Goal: Information Seeking & Learning: Check status

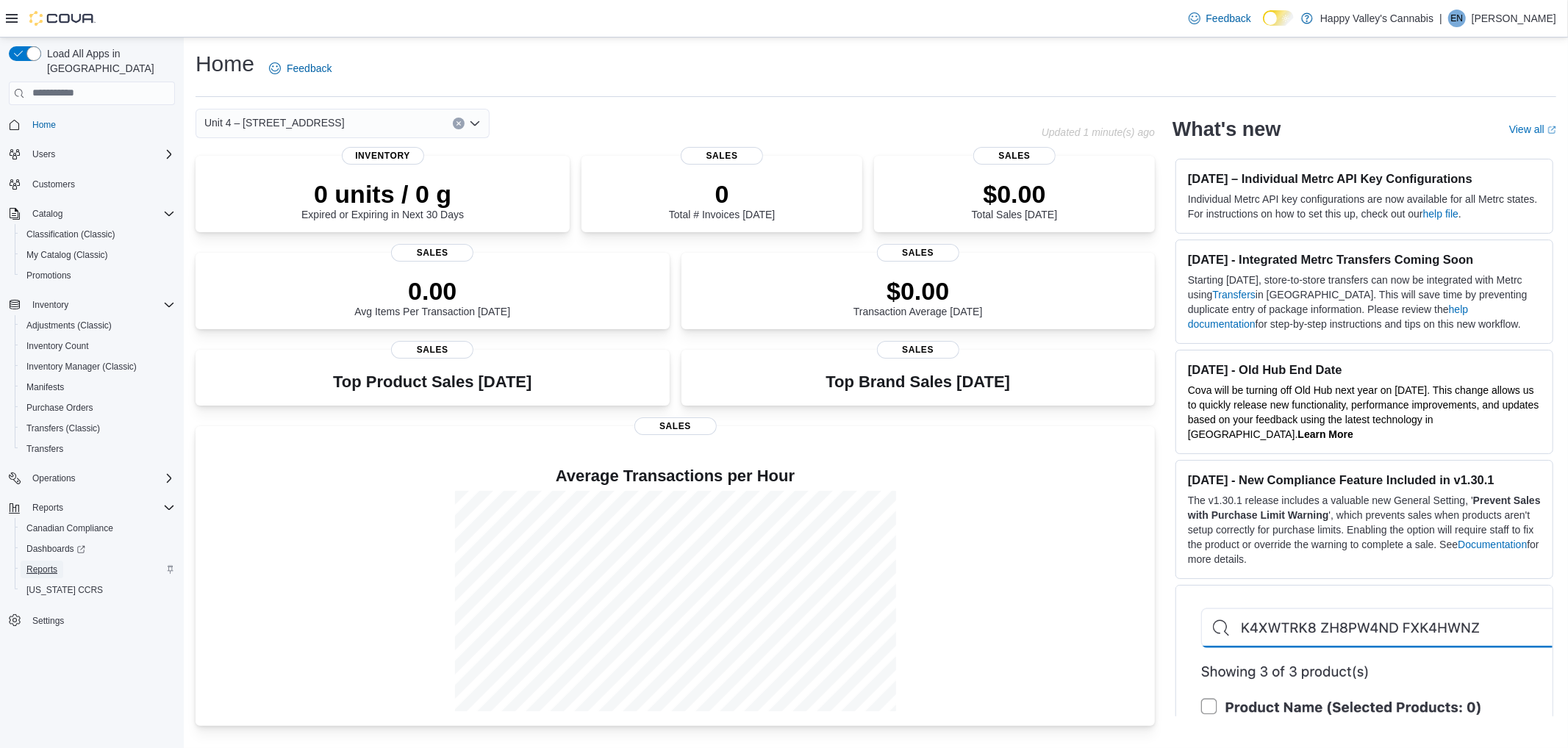
click at [48, 564] on span "Reports" at bounding box center [42, 570] width 31 height 12
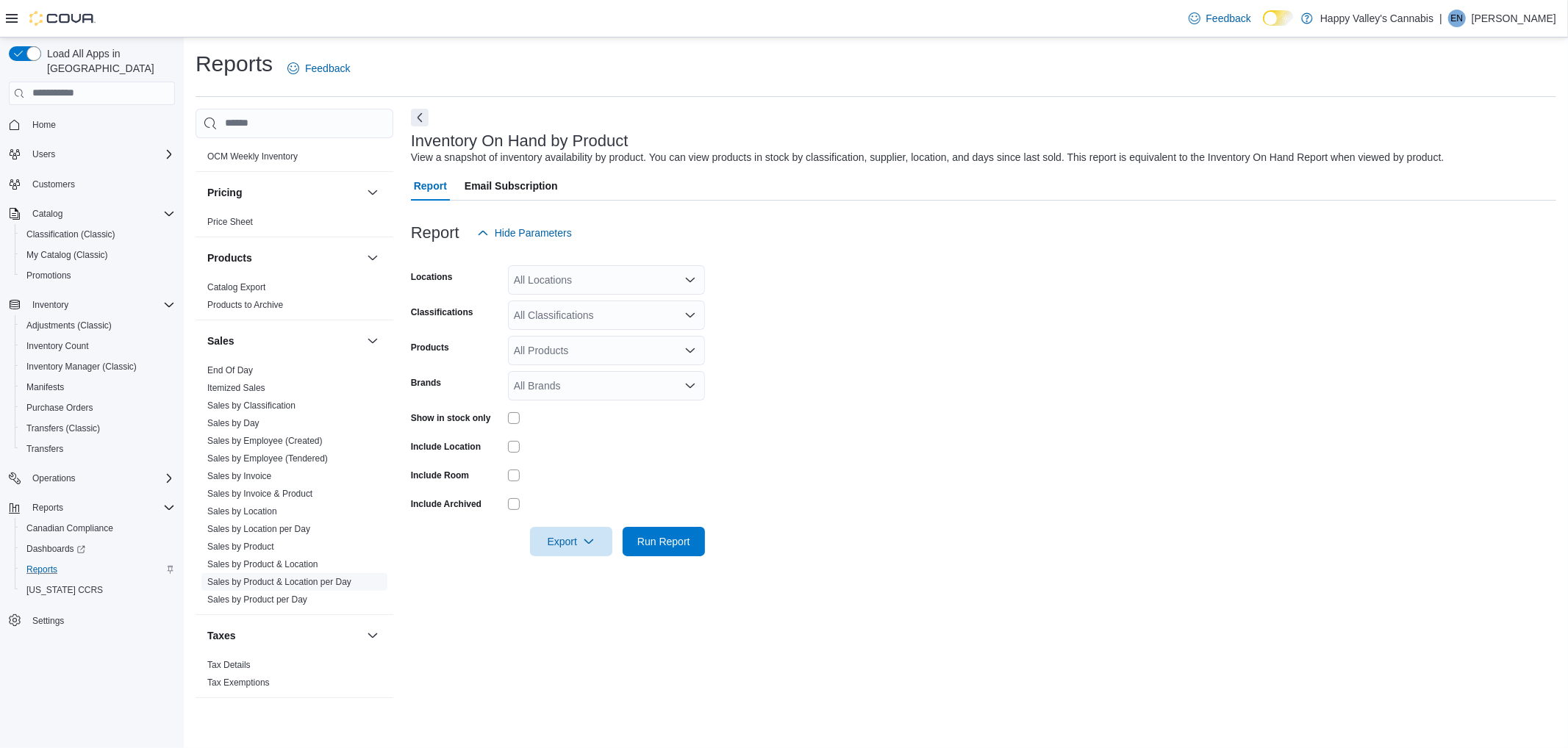
scroll to position [1092, 0]
click at [310, 558] on link "Sales by Product & Location" at bounding box center [262, 563] width 111 height 10
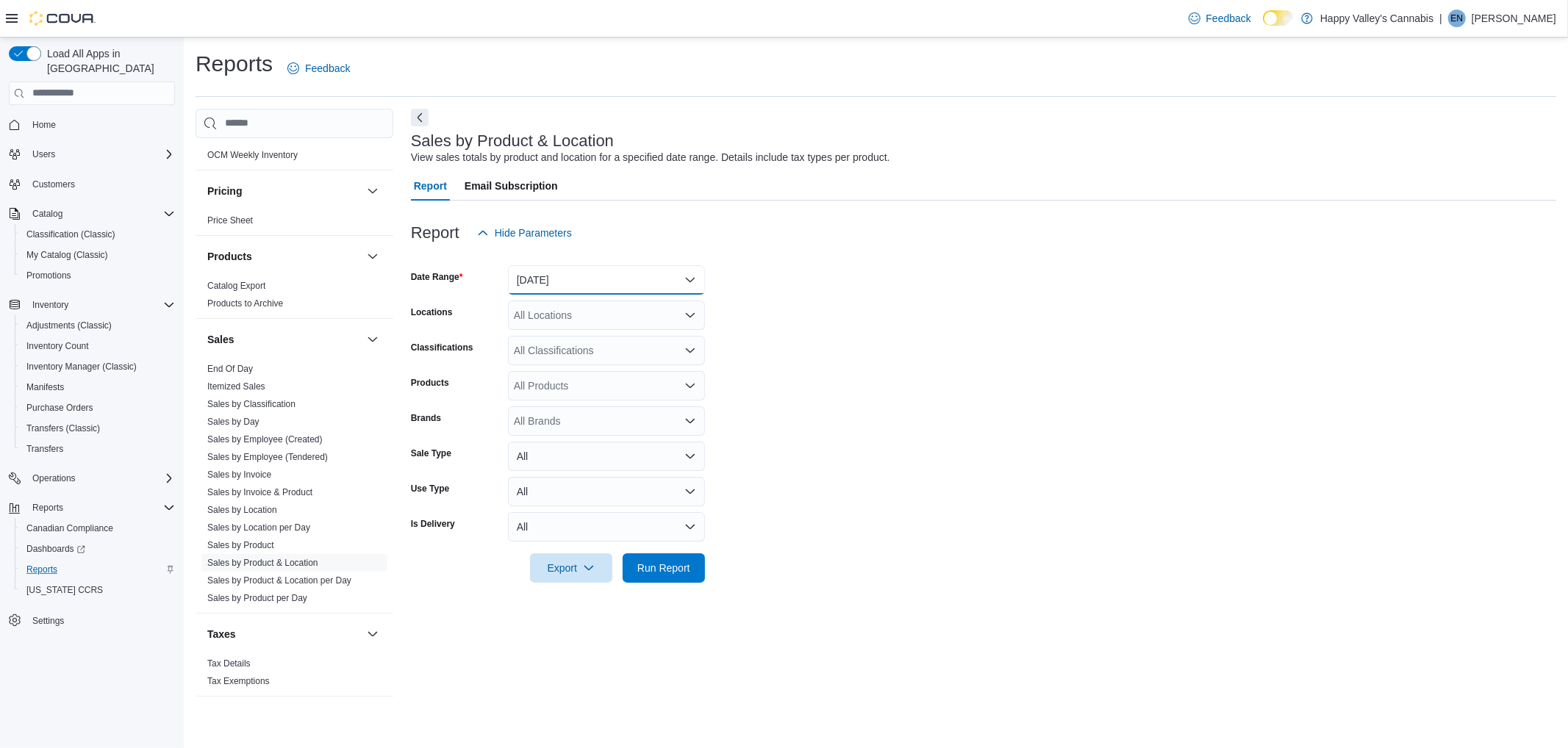
click at [604, 275] on button "[DATE]" at bounding box center [606, 280] width 197 height 29
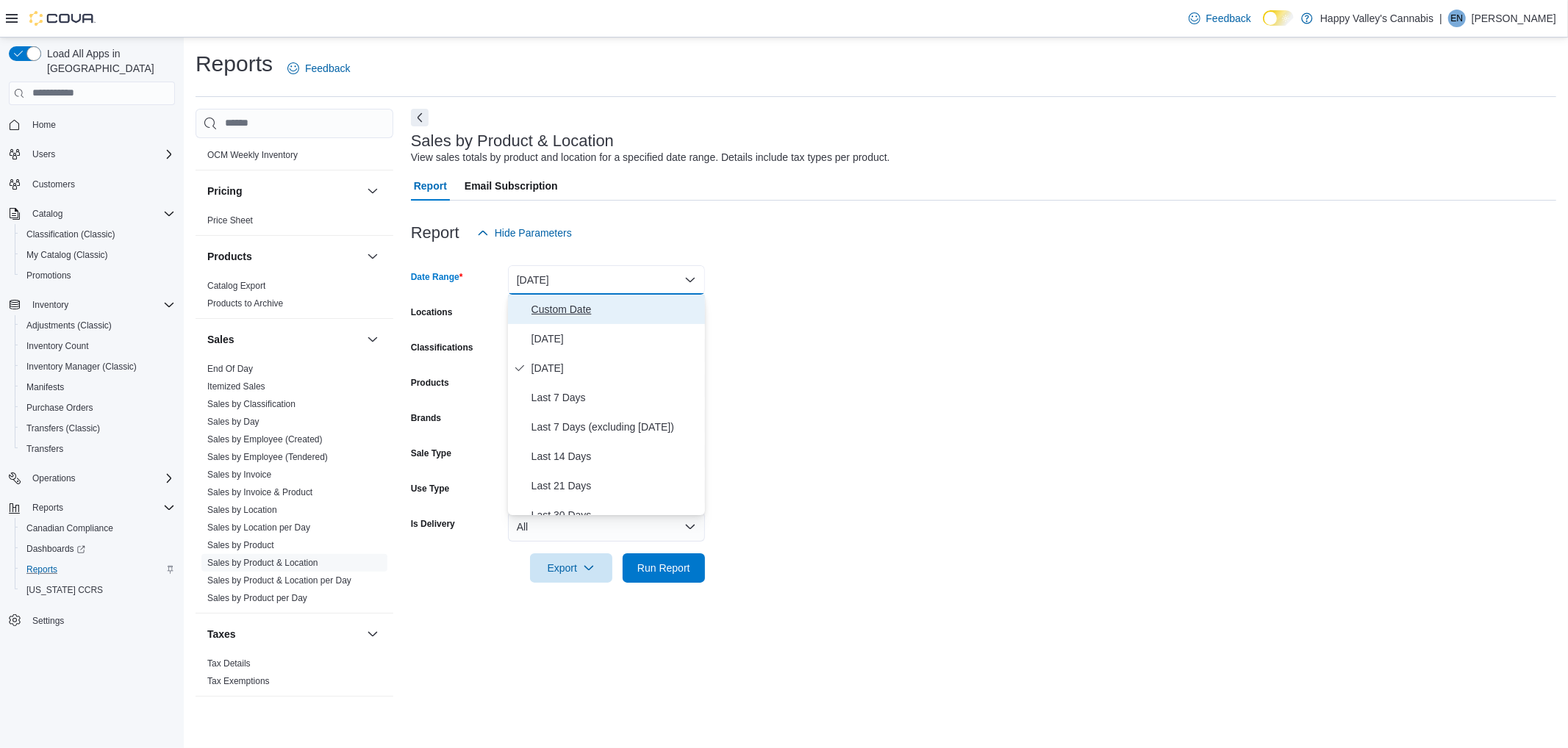
click at [548, 310] on span "Custom Date" at bounding box center [614, 309] width 167 height 17
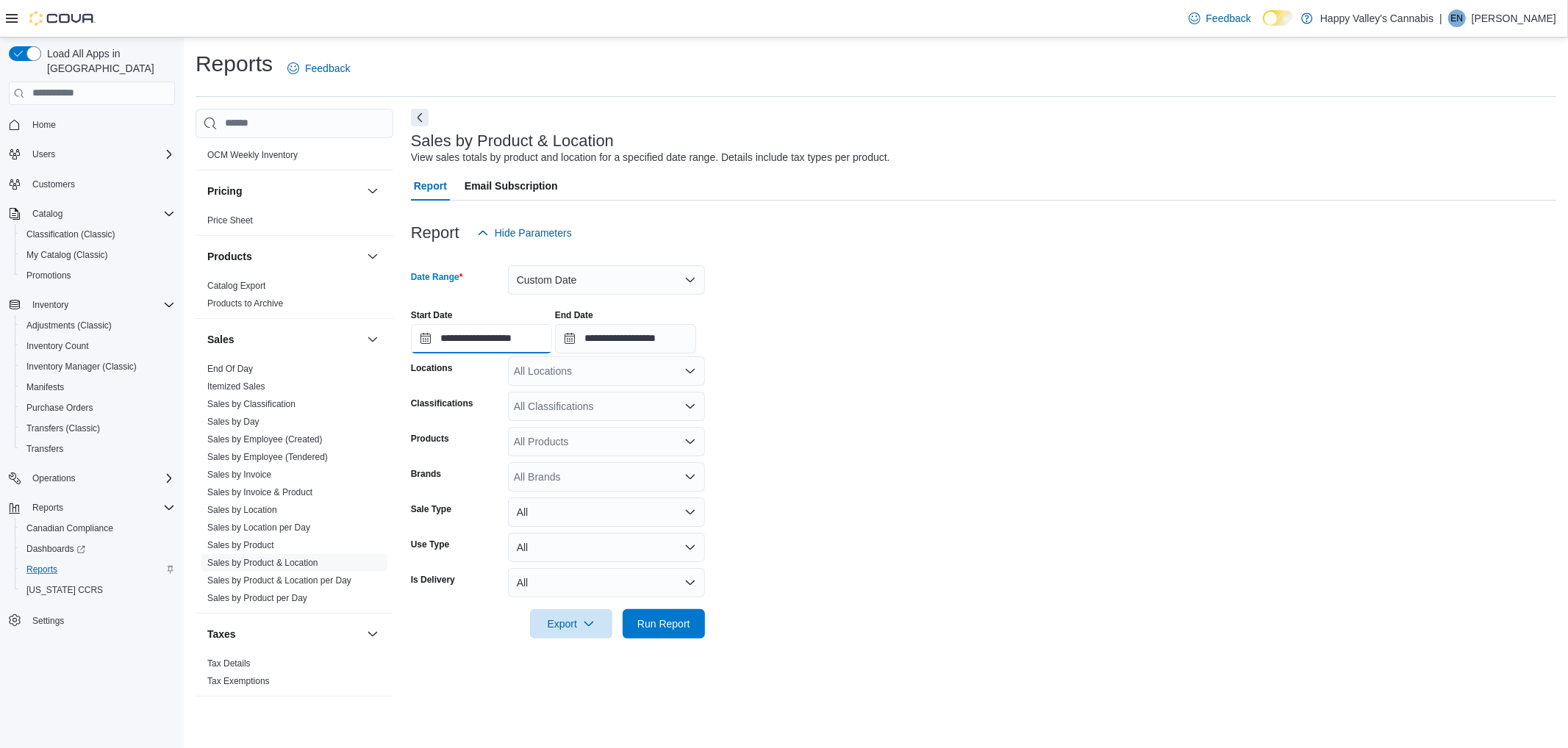
click at [501, 329] on input "**********" at bounding box center [481, 339] width 141 height 29
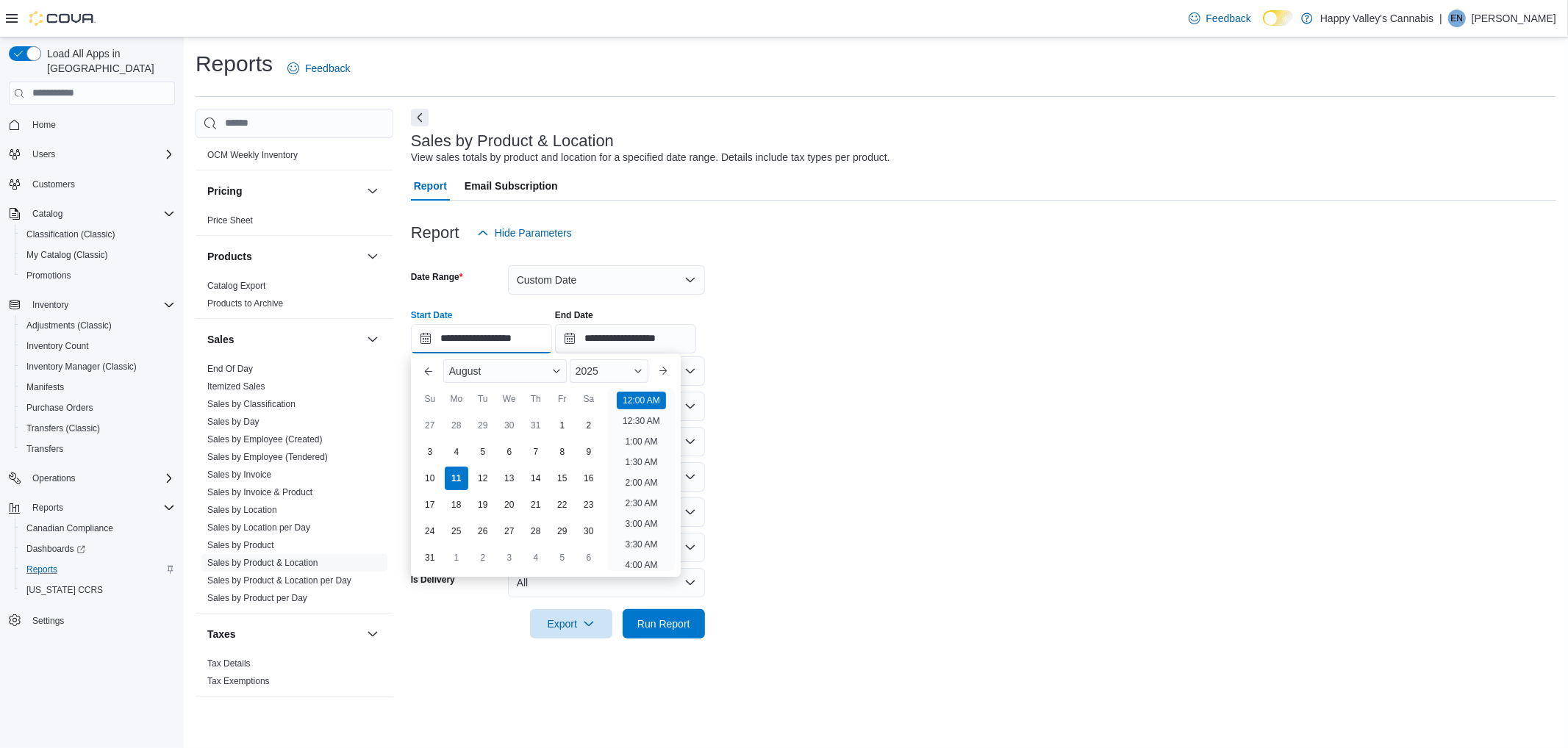
scroll to position [46, 0]
click at [452, 448] on div "4" at bounding box center [457, 452] width 26 height 26
type input "**********"
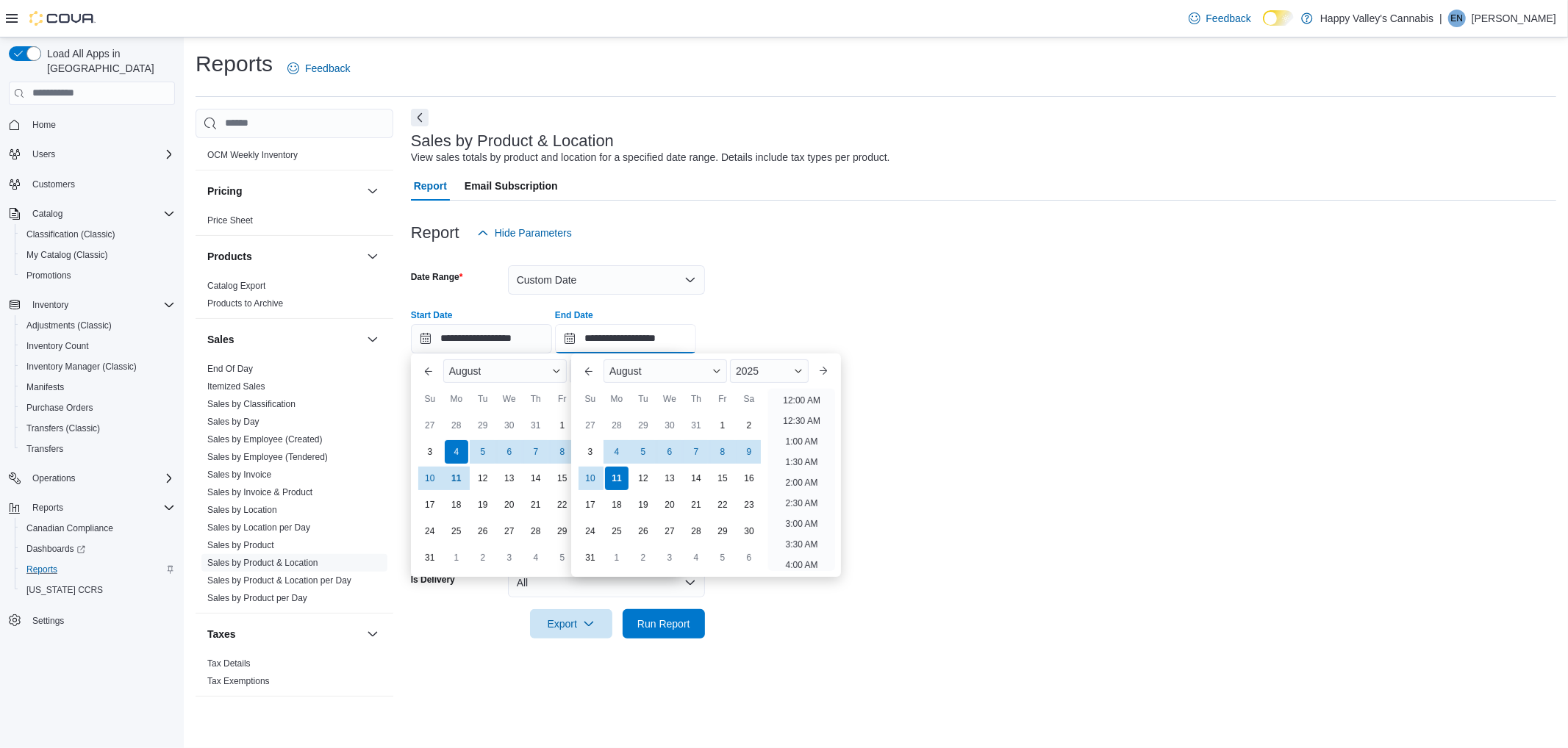
click at [635, 338] on input "**********" at bounding box center [625, 339] width 141 height 29
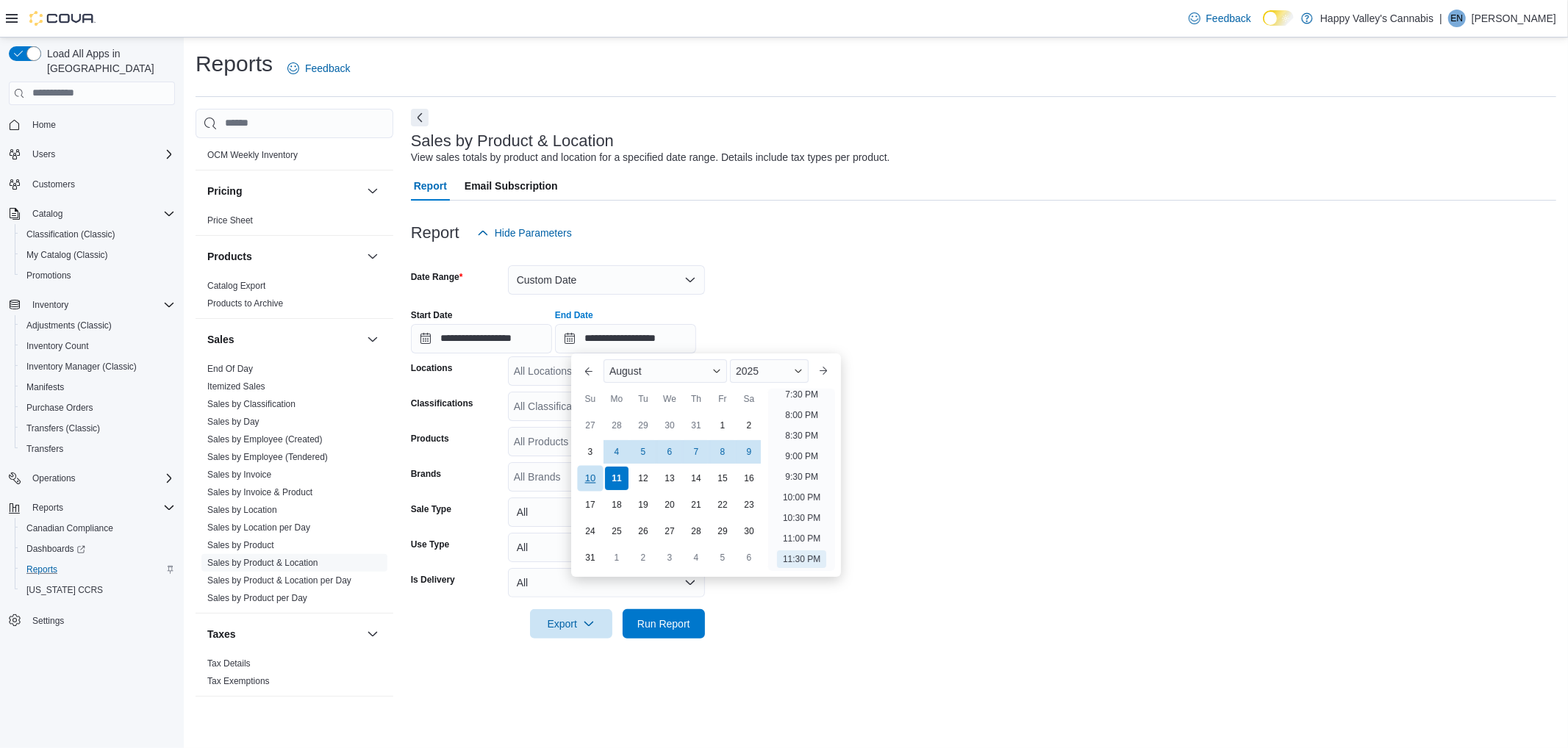
click at [599, 476] on div "10" at bounding box center [590, 478] width 26 height 26
type input "**********"
click at [823, 287] on form "**********" at bounding box center [983, 442] width 1145 height 390
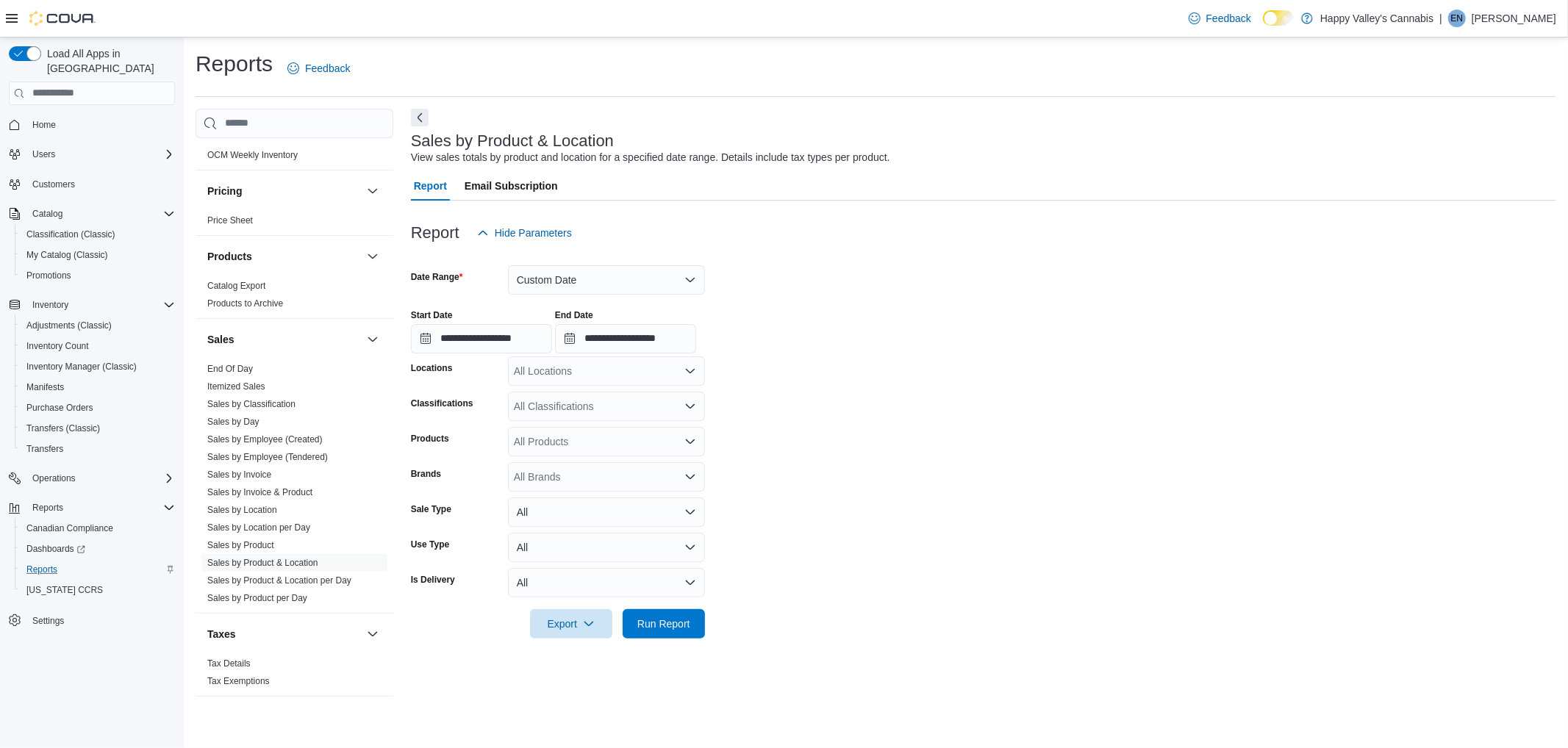
click at [623, 377] on div "All Locations" at bounding box center [606, 371] width 197 height 29
click at [613, 420] on span "Unit 2 - [STREET_ADDRESS]" at bounding box center [609, 416] width 139 height 15
click at [867, 384] on form "**********" at bounding box center [983, 442] width 1145 height 390
click at [651, 626] on span "Run Report" at bounding box center [664, 622] width 53 height 15
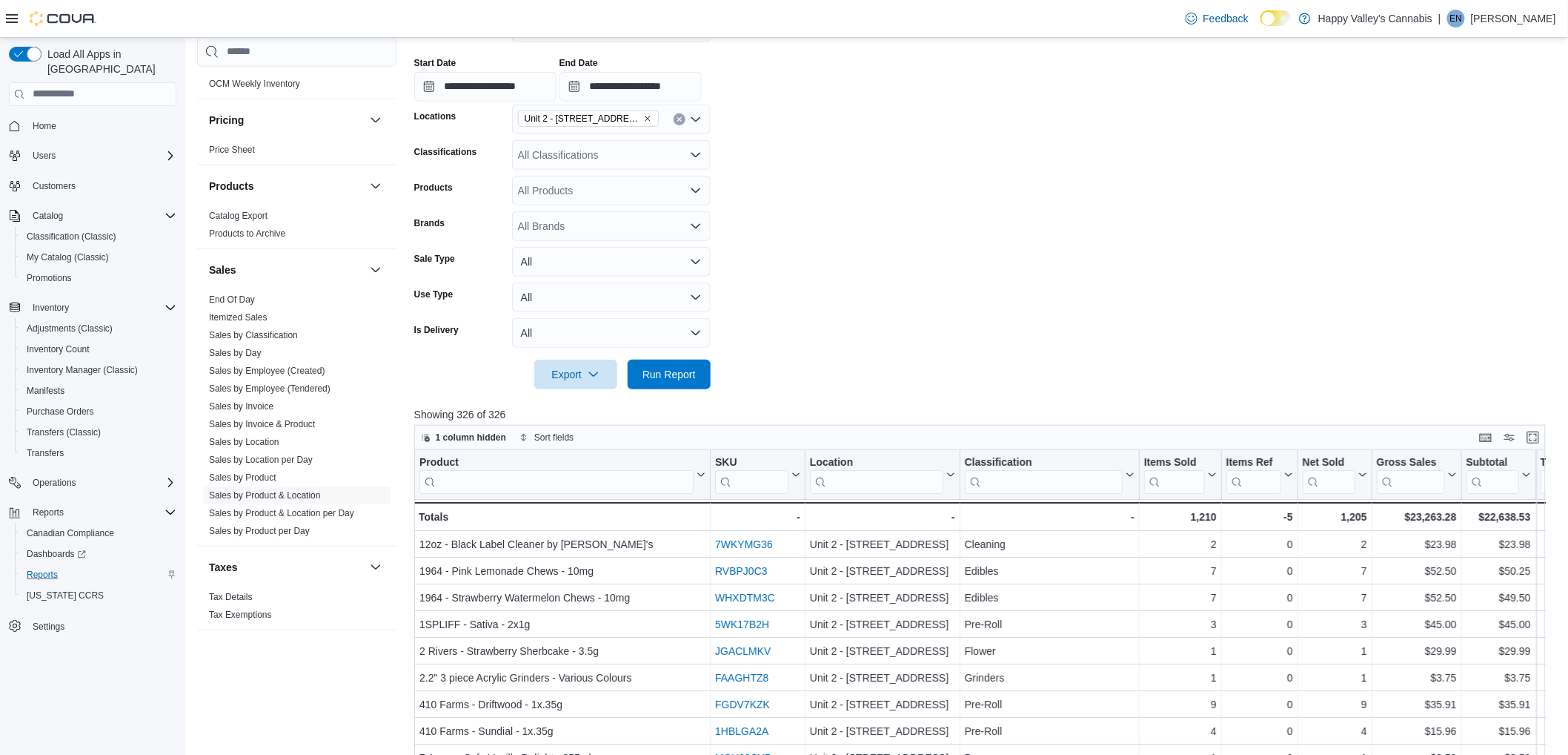
scroll to position [540, 0]
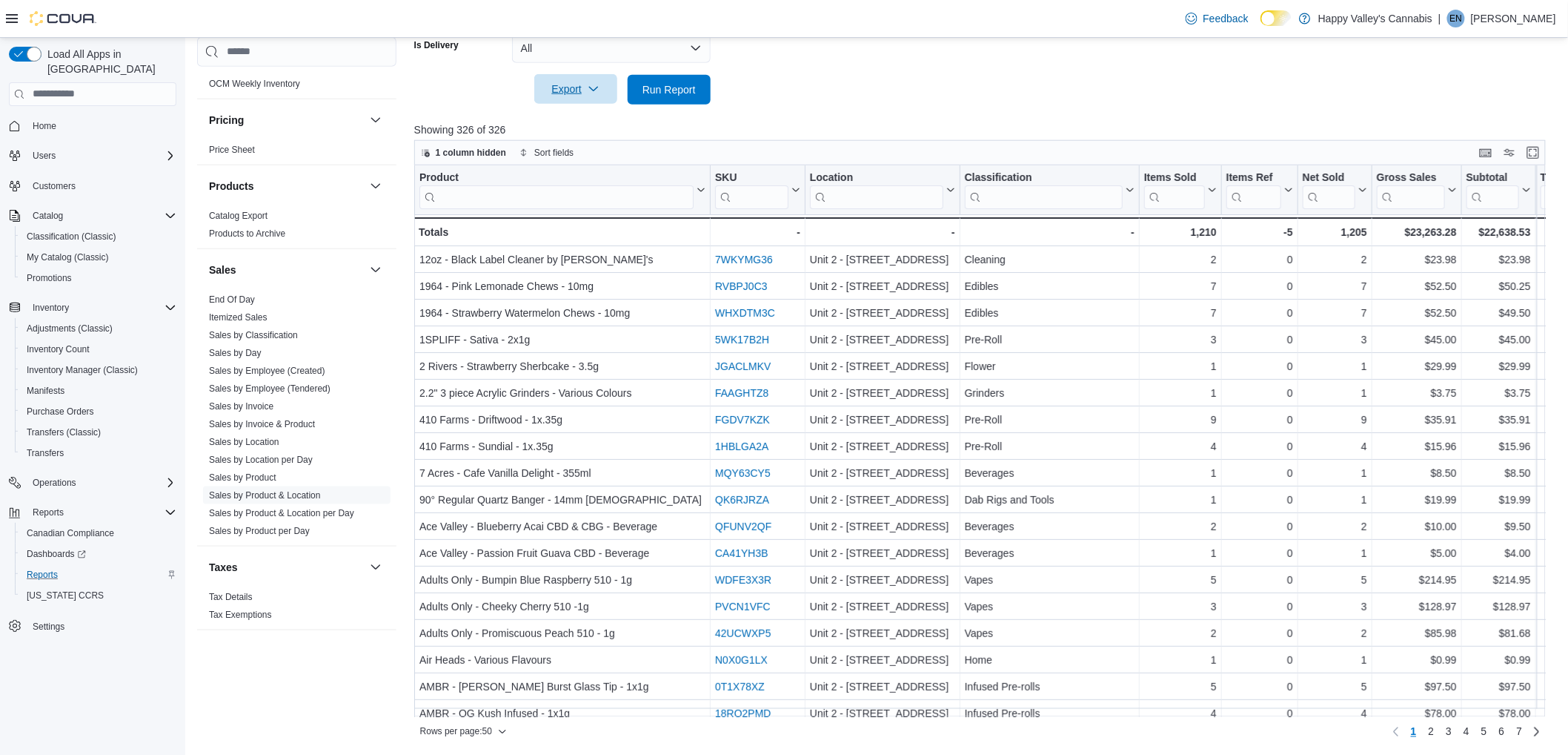
click at [594, 83] on icon "button" at bounding box center [594, 89] width 12 height 12
click at [599, 114] on span "Export to Excel" at bounding box center [578, 120] width 66 height 12
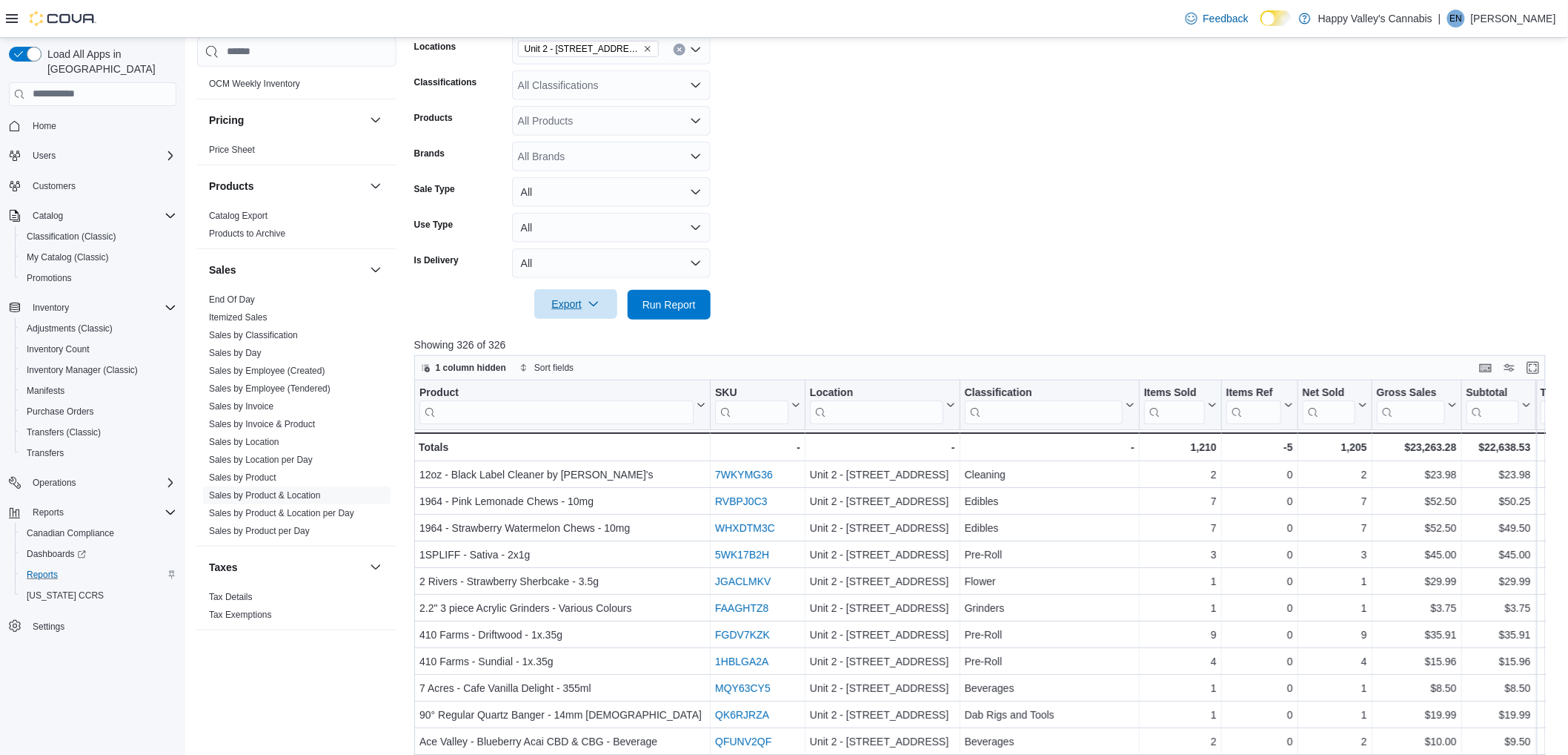
scroll to position [211, 0]
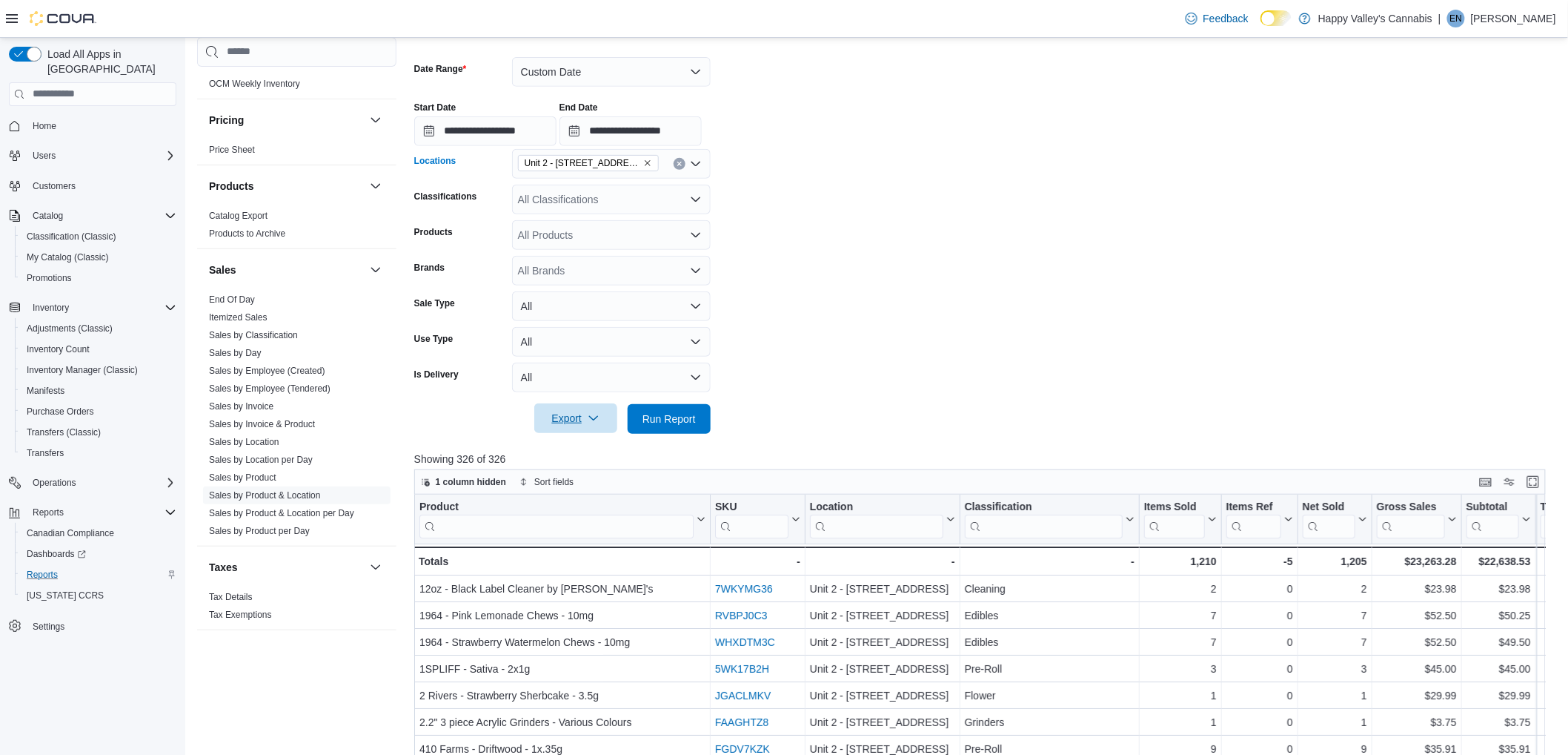
click at [675, 163] on button "Clear input" at bounding box center [680, 164] width 12 height 12
click at [632, 222] on button "Unit 4 – [STREET_ADDRESS]" at bounding box center [611, 232] width 198 height 22
drag, startPoint x: 820, startPoint y: 204, endPoint x: 819, endPoint y: 216, distance: 12.0
click at [819, 204] on form "**********" at bounding box center [985, 236] width 1143 height 394
click at [657, 408] on span "Run Report" at bounding box center [669, 419] width 66 height 30
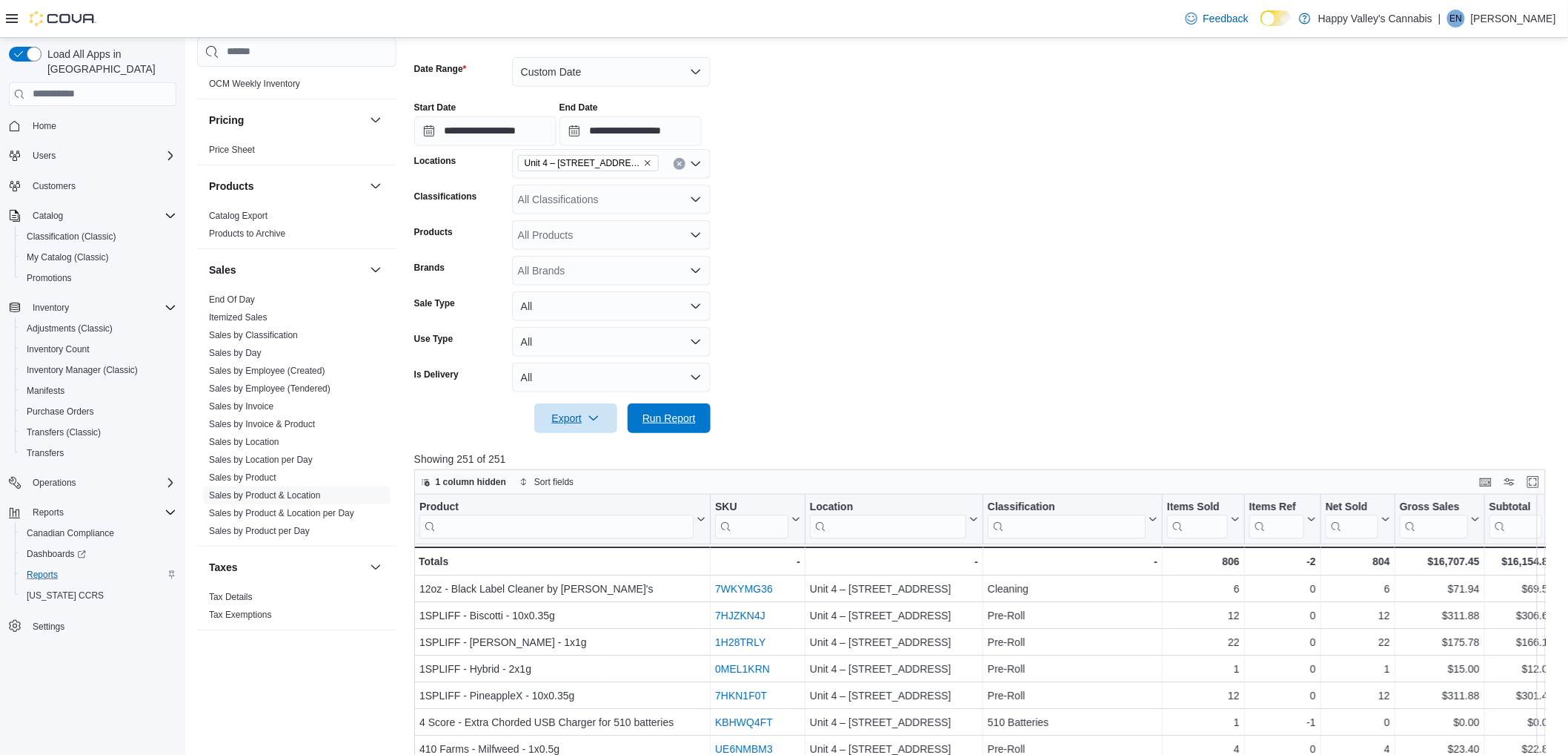
click at [677, 432] on span "Run Report" at bounding box center [669, 419] width 66 height 30
click at [574, 433] on div at bounding box center [985, 442] width 1143 height 17
click at [578, 419] on span "Export" at bounding box center [576, 419] width 66 height 30
click at [560, 453] on span "Export to Excel" at bounding box center [578, 449] width 66 height 12
click at [575, 411] on span "Export" at bounding box center [576, 419] width 66 height 30
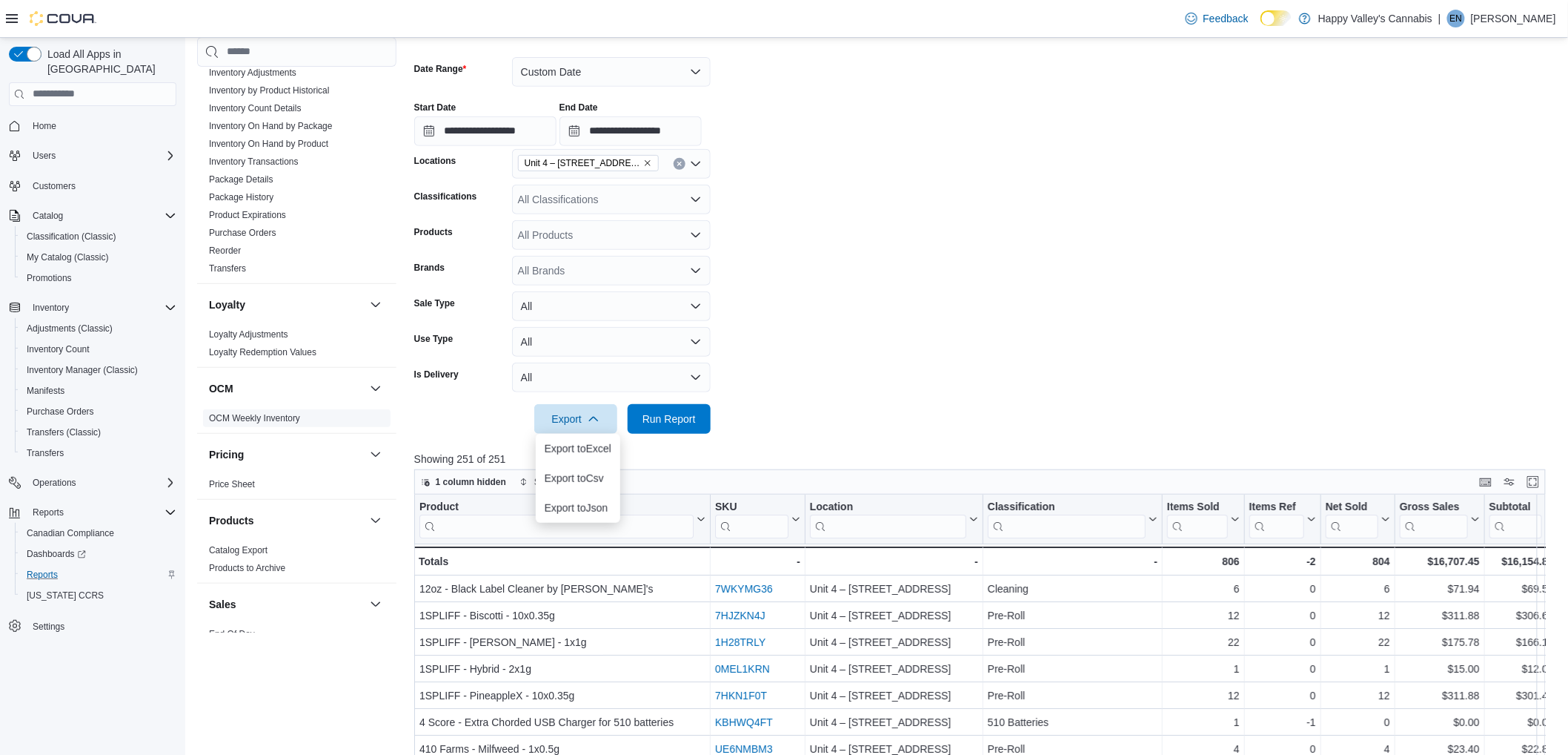
scroll to position [608, 0]
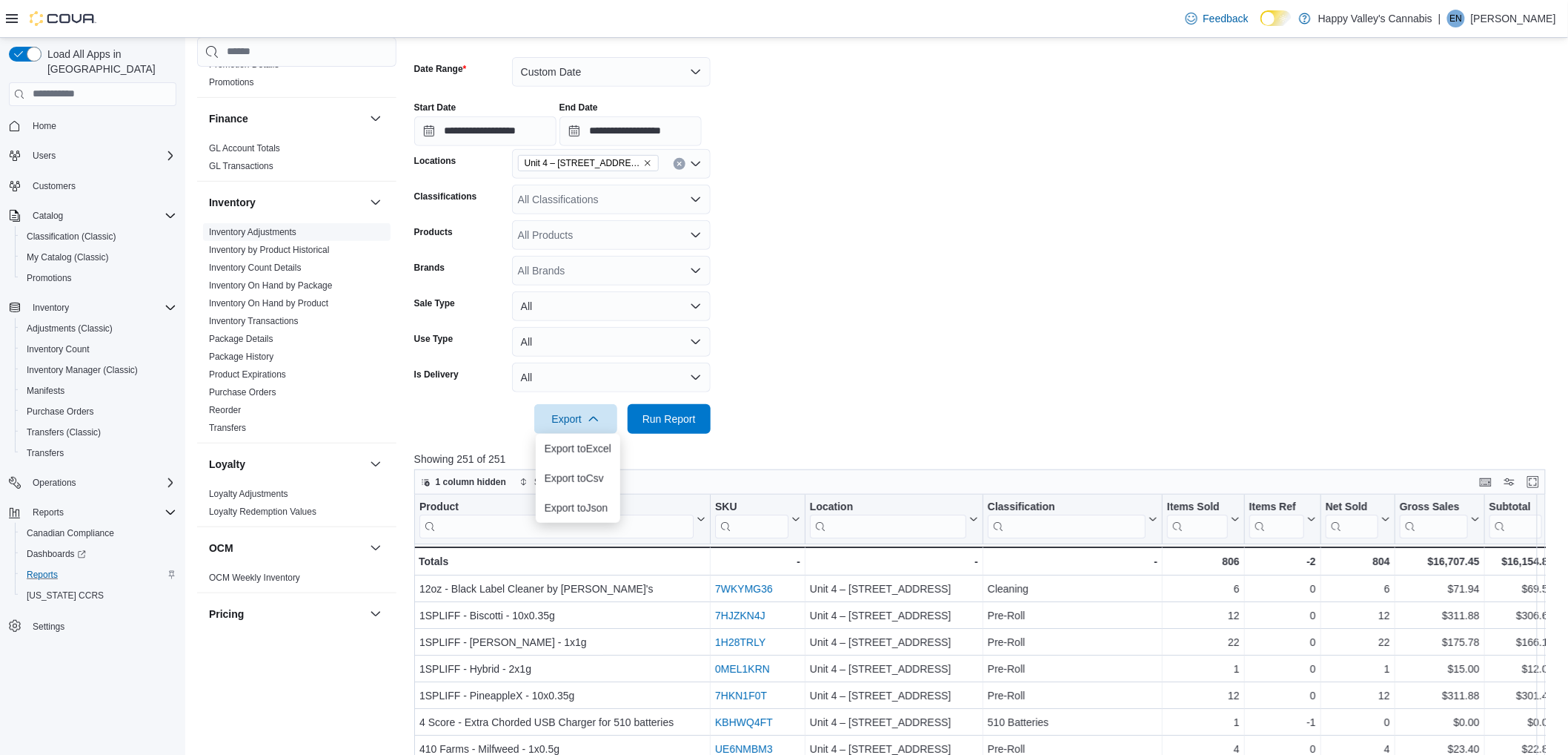
click at [310, 298] on link "Inventory On Hand by Product" at bounding box center [268, 303] width 120 height 10
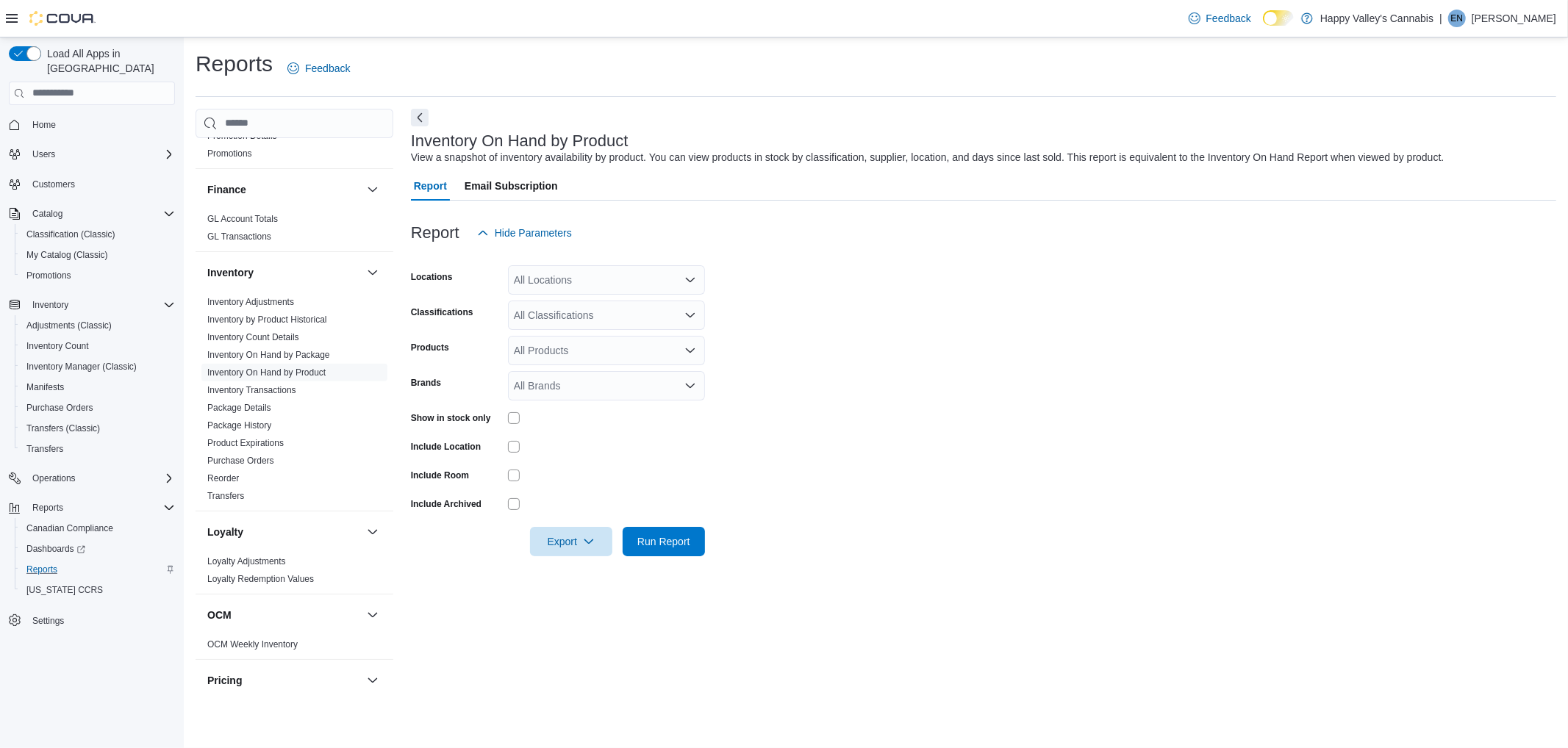
click at [680, 284] on div "All Locations" at bounding box center [606, 280] width 197 height 29
click at [665, 319] on div "Unit 2 - [STREET_ADDRESS]" at bounding box center [606, 326] width 179 height 15
drag, startPoint x: 826, startPoint y: 333, endPoint x: 787, endPoint y: 458, distance: 130.9
click at [826, 335] on form "Locations [STREET_ADDRESS] Classifications All Classifications Products All Pro…" at bounding box center [983, 402] width 1145 height 308
click at [511, 424] on div at bounding box center [606, 417] width 197 height 23
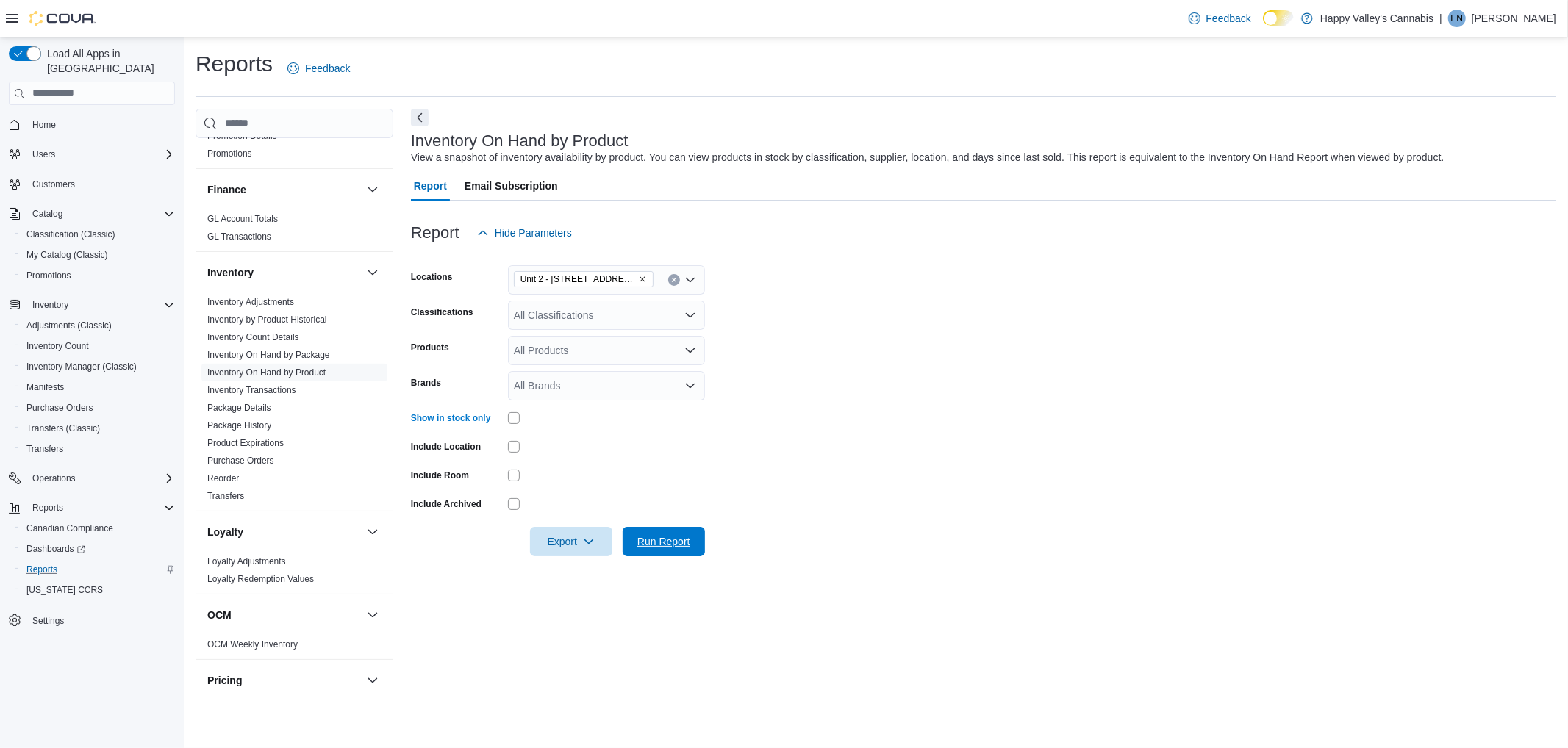
click at [643, 531] on span "Run Report" at bounding box center [664, 541] width 65 height 29
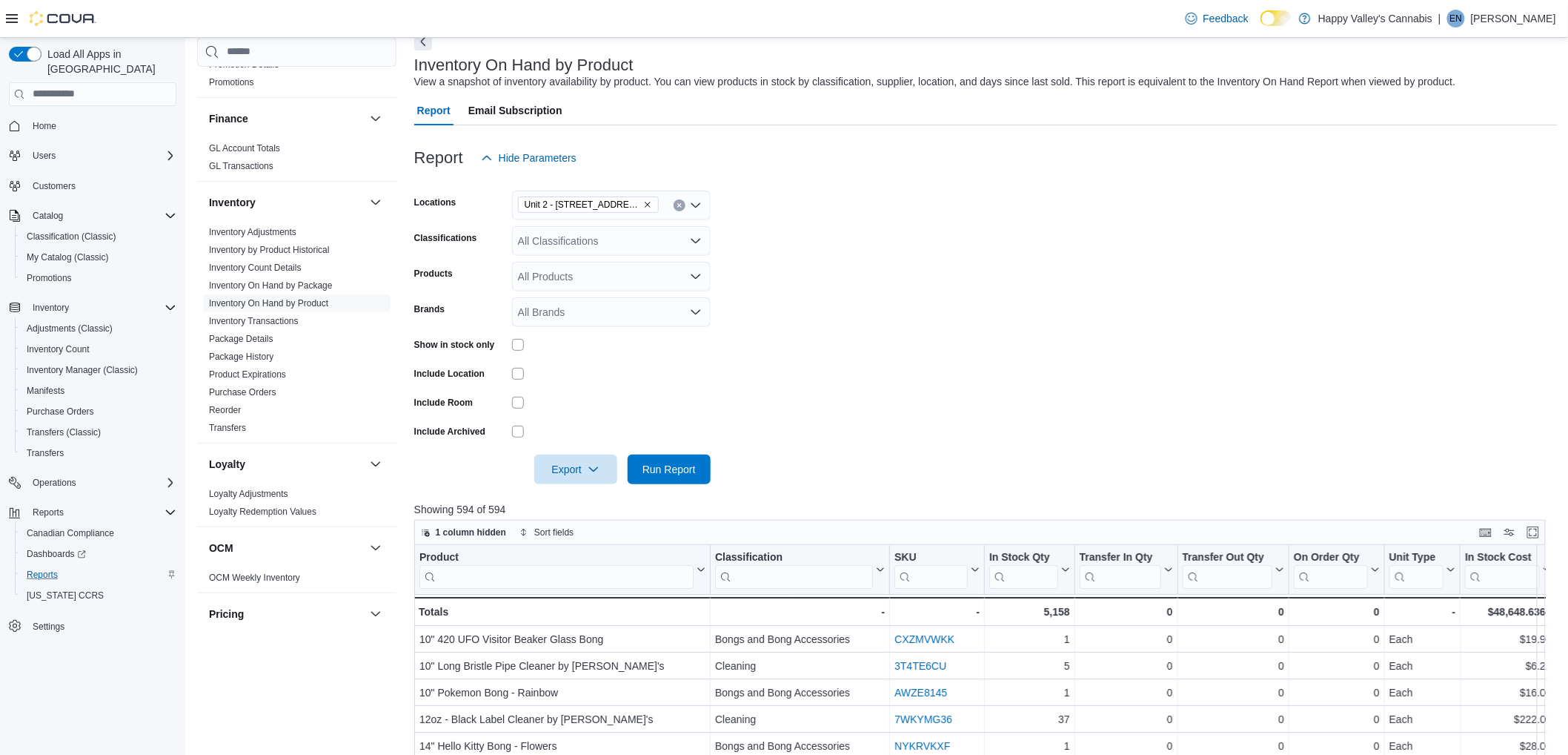
scroll to position [457, 0]
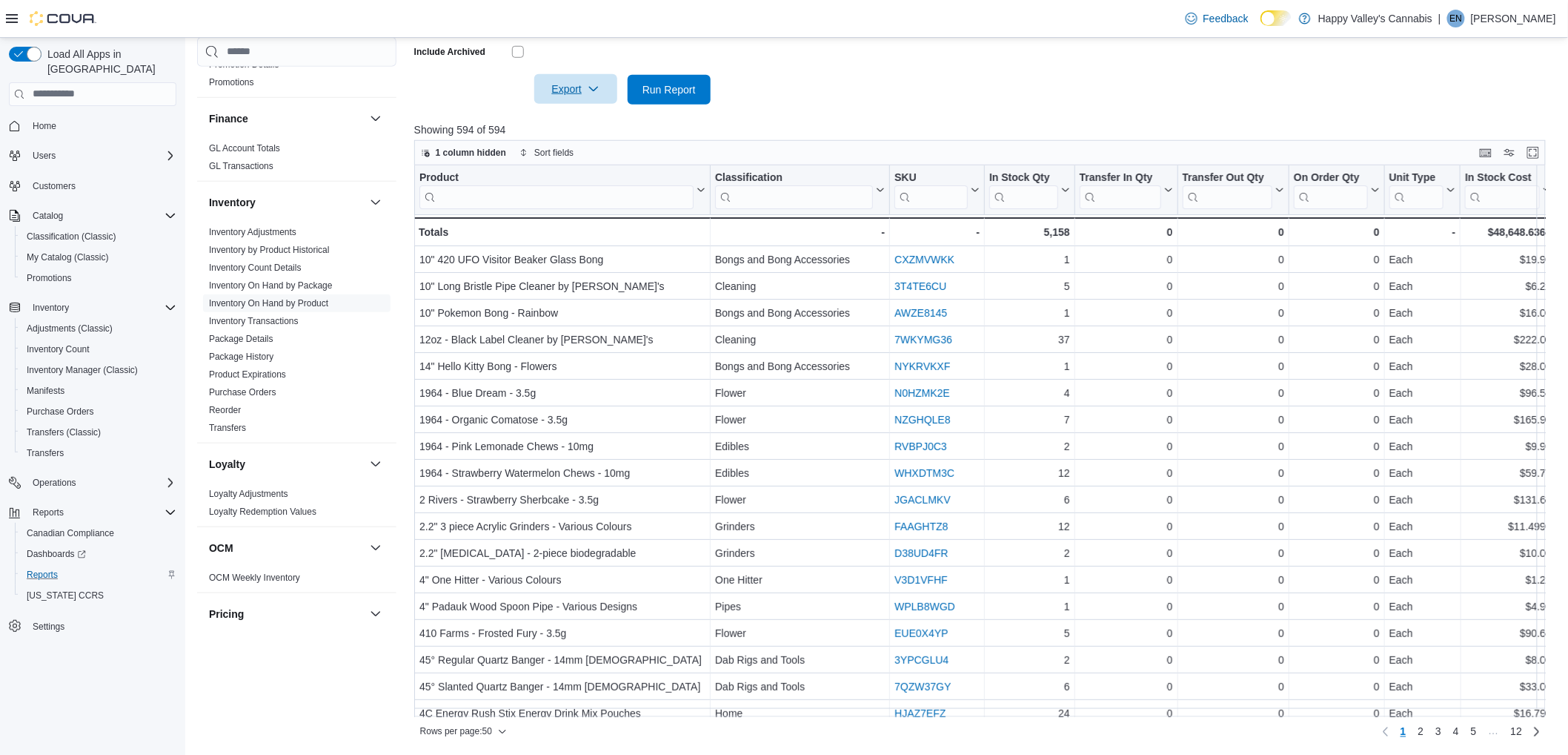
click at [590, 91] on icon "button" at bounding box center [594, 89] width 12 height 12
click at [582, 115] on span "Export to Excel" at bounding box center [578, 120] width 66 height 12
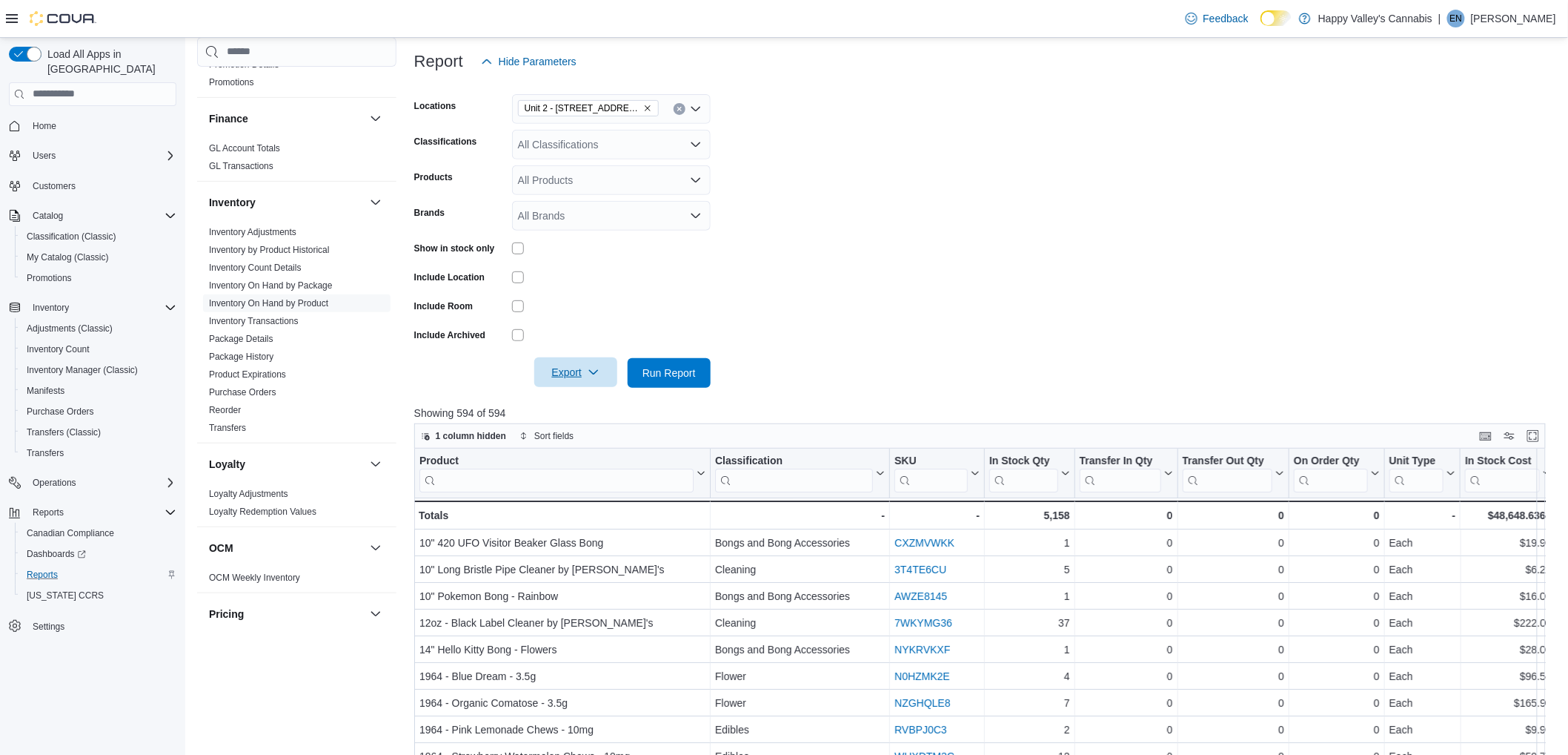
scroll to position [45, 0]
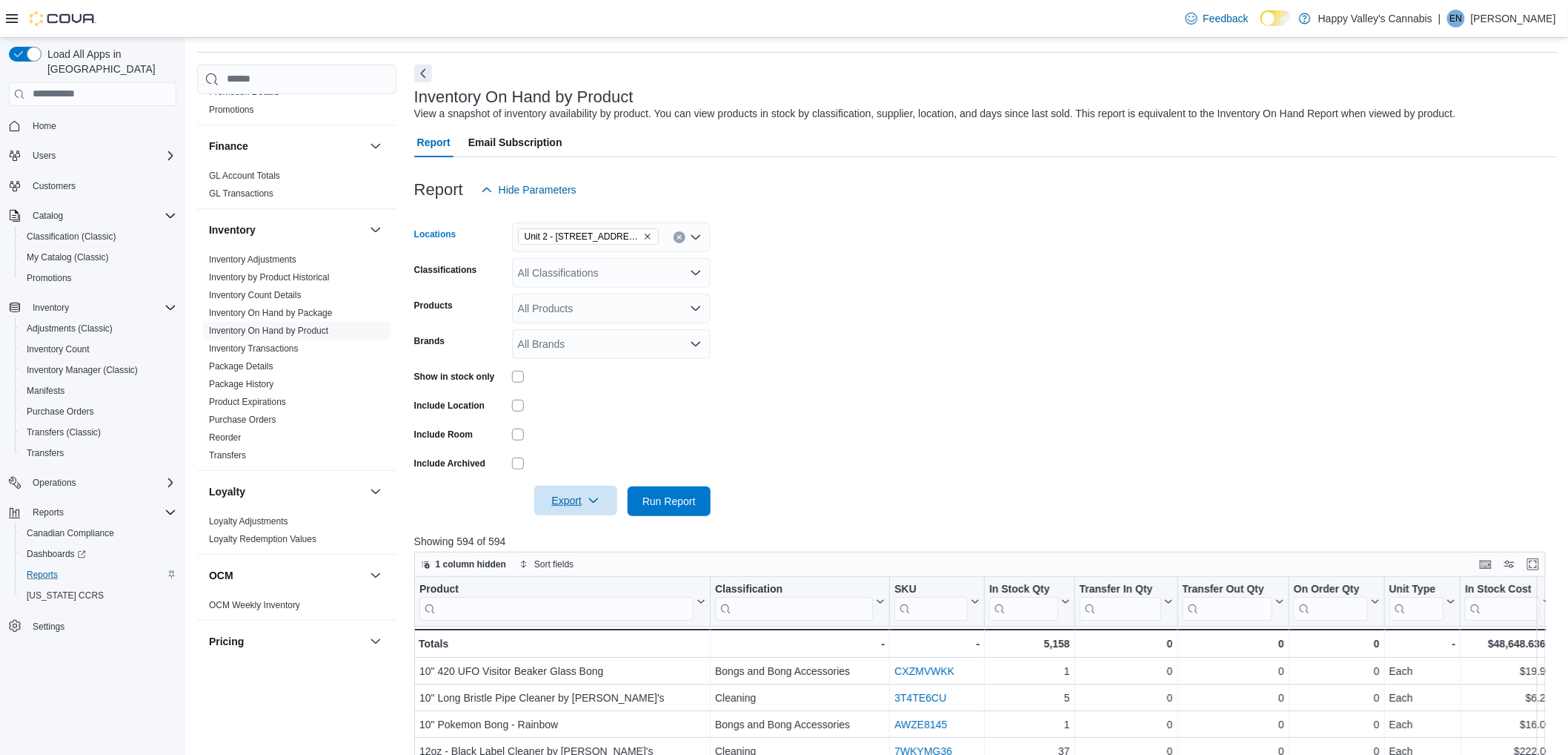
click at [683, 236] on button "Clear input" at bounding box center [680, 238] width 12 height 12
click at [628, 306] on span "Unit 4 – [STREET_ADDRESS]" at bounding box center [615, 305] width 142 height 15
click at [821, 291] on form "Locations [STREET_ADDRESS] Combo box. Selected. [STREET_ADDRESS] Press Backspac…" at bounding box center [985, 360] width 1143 height 311
click at [678, 502] on span "Run Report" at bounding box center [669, 500] width 53 height 15
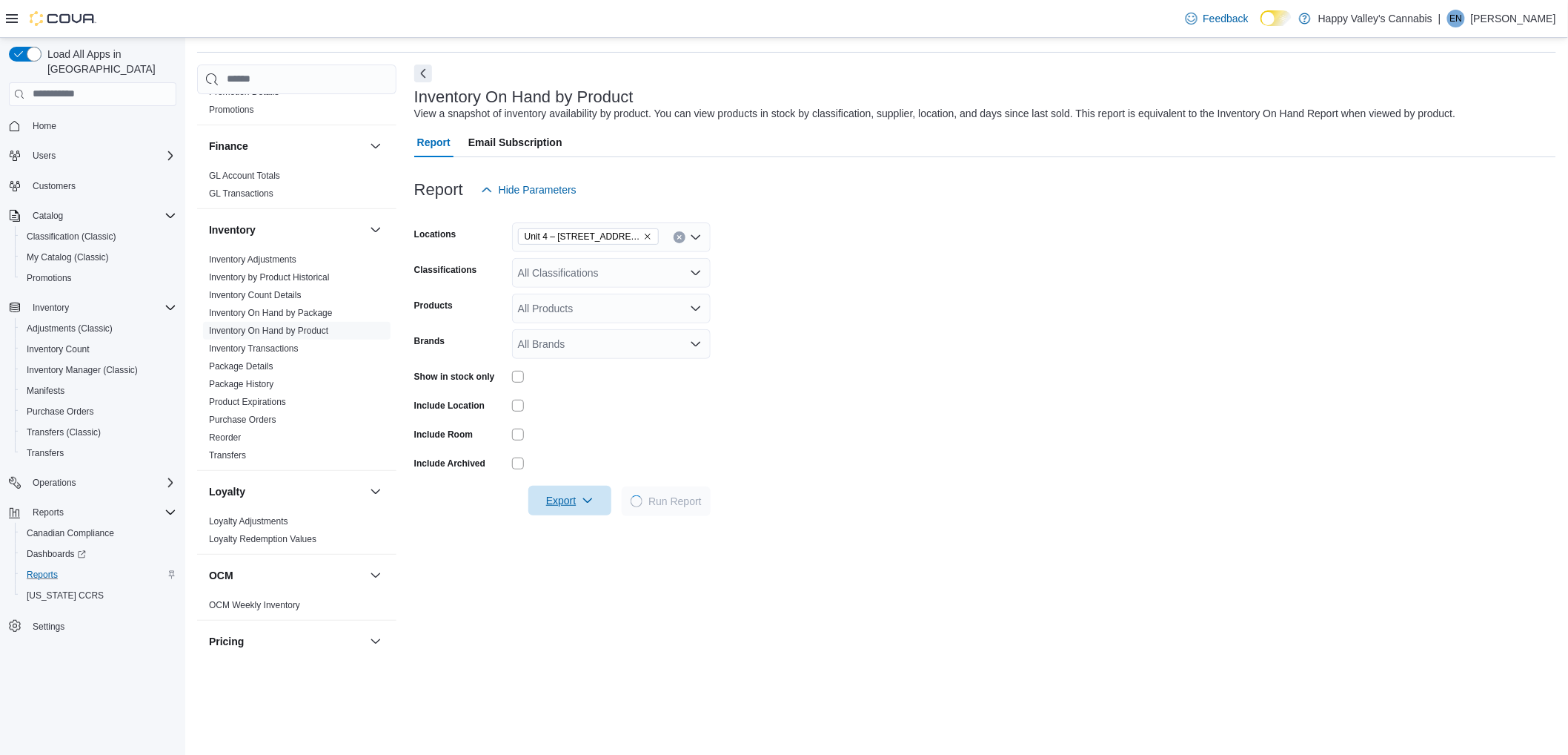
click at [572, 498] on span "Export" at bounding box center [570, 501] width 66 height 30
click at [568, 525] on span "Export to Excel" at bounding box center [572, 531] width 66 height 12
click at [583, 438] on div at bounding box center [611, 434] width 198 height 12
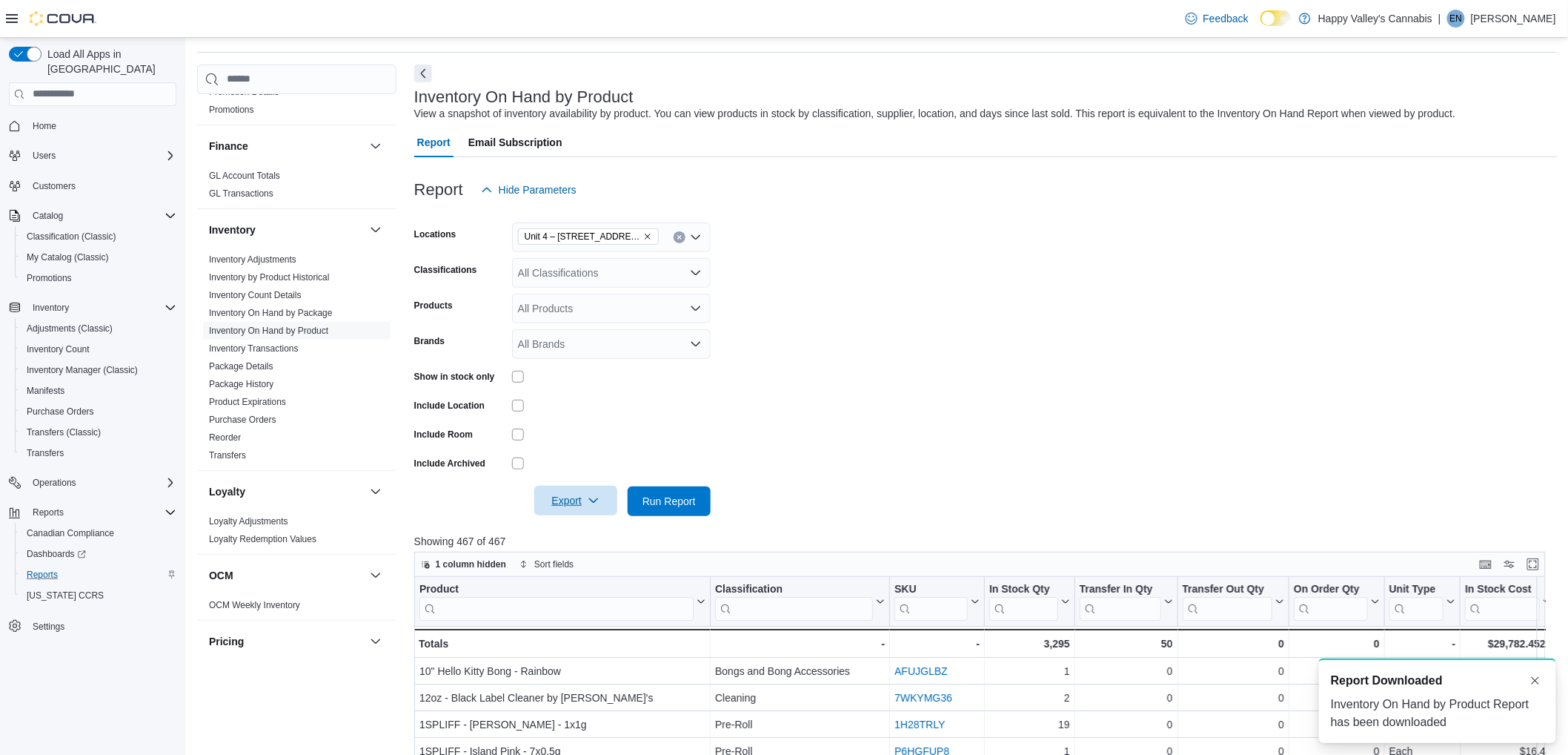
click at [597, 501] on icon "button" at bounding box center [594, 501] width 12 height 12
click at [591, 521] on button "Export to Excel" at bounding box center [577, 531] width 85 height 30
